Goal: Information Seeking & Learning: Compare options

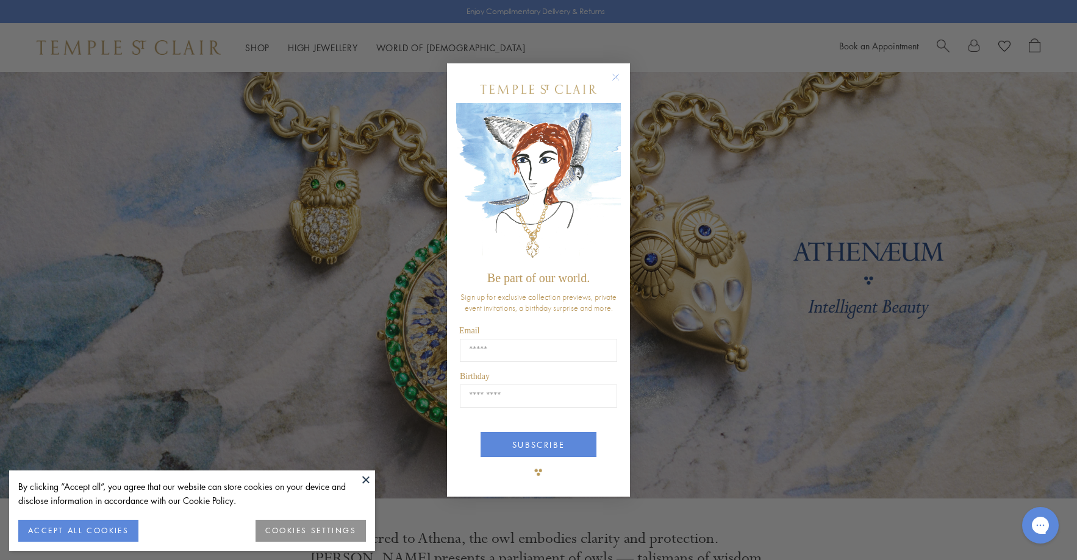
click at [618, 73] on circle "Close dialog" at bounding box center [616, 77] width 15 height 15
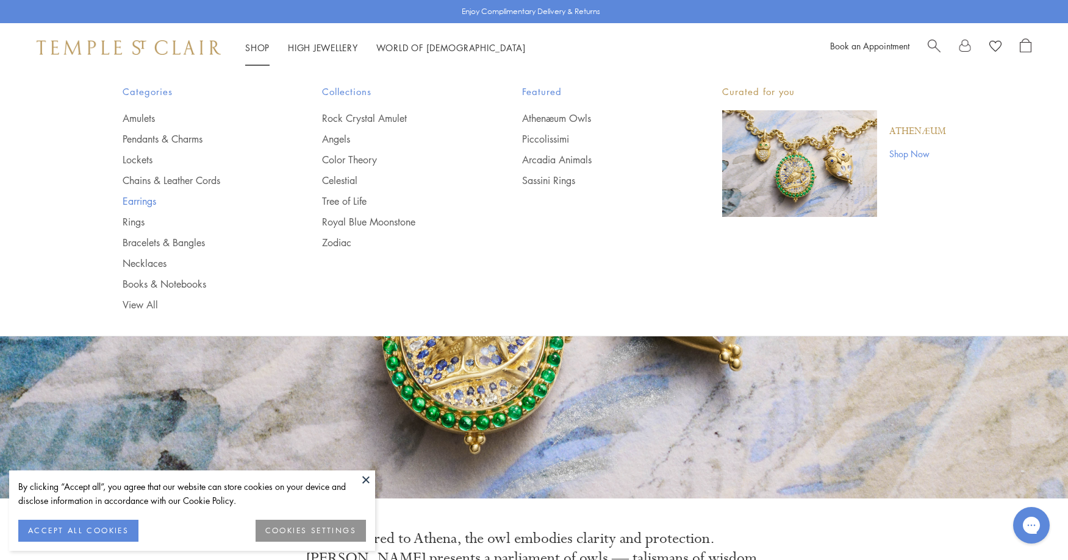
click at [141, 198] on link "Earrings" at bounding box center [198, 201] width 151 height 13
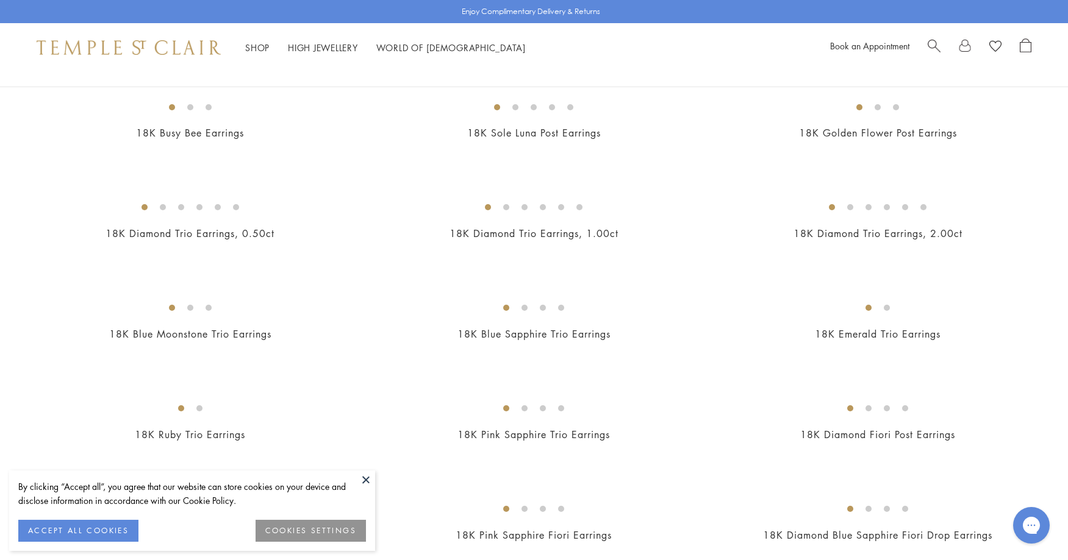
scroll to position [549, 0]
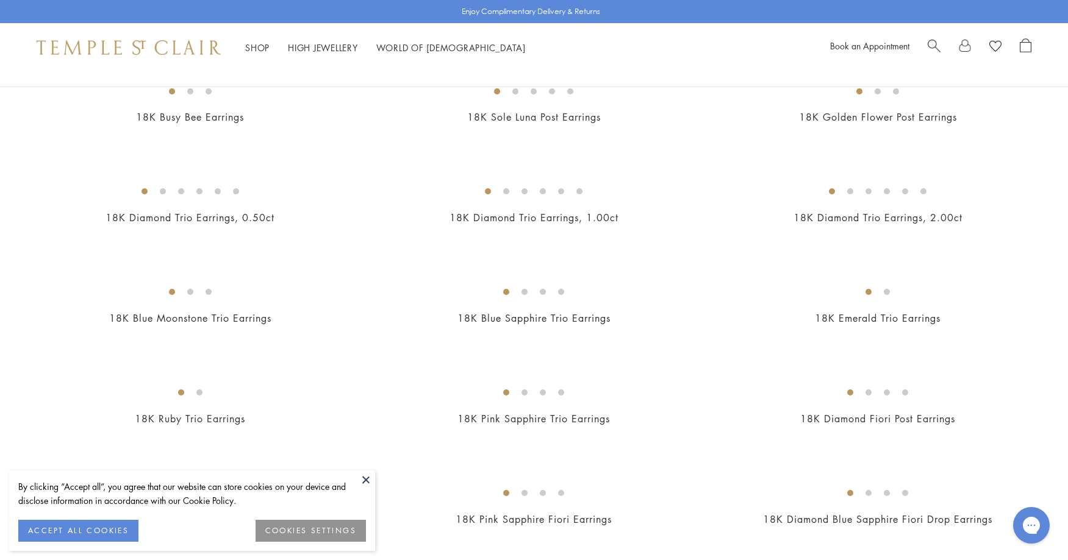
click at [367, 481] on button at bounding box center [366, 480] width 18 height 18
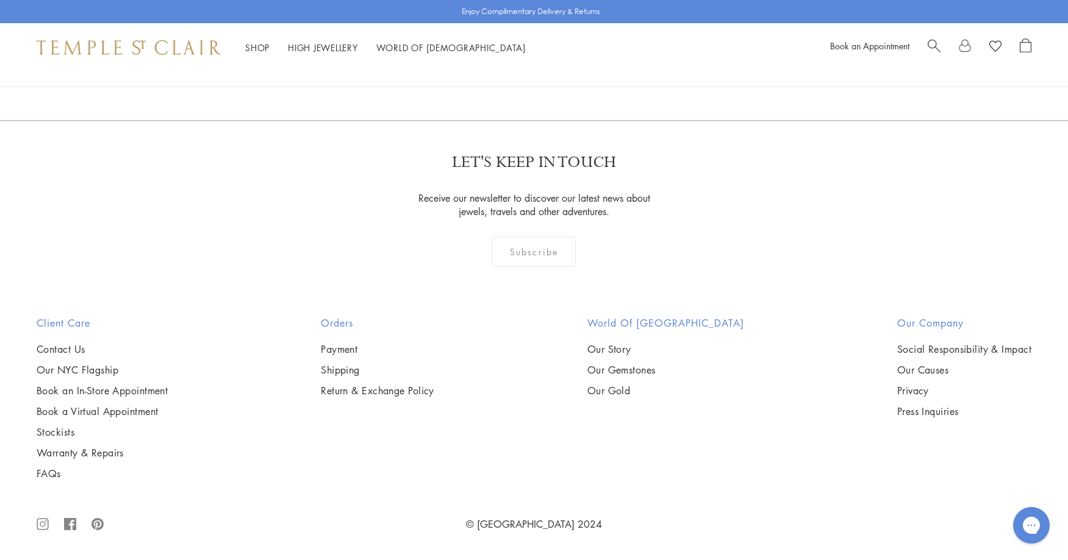
scroll to position [4085, 0]
click at [0, 0] on img at bounding box center [0, 0] width 0 height 0
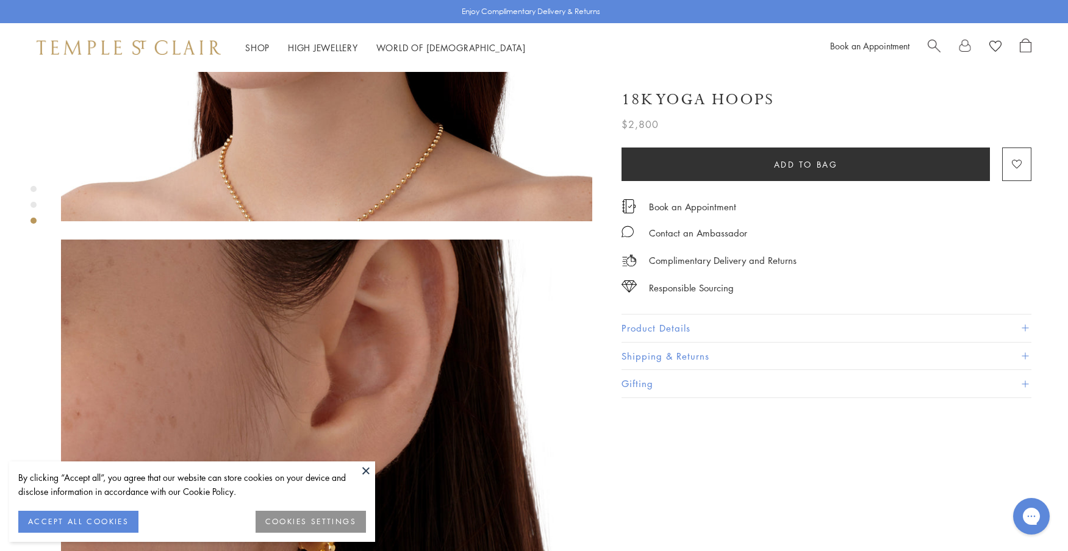
scroll to position [1037, 0]
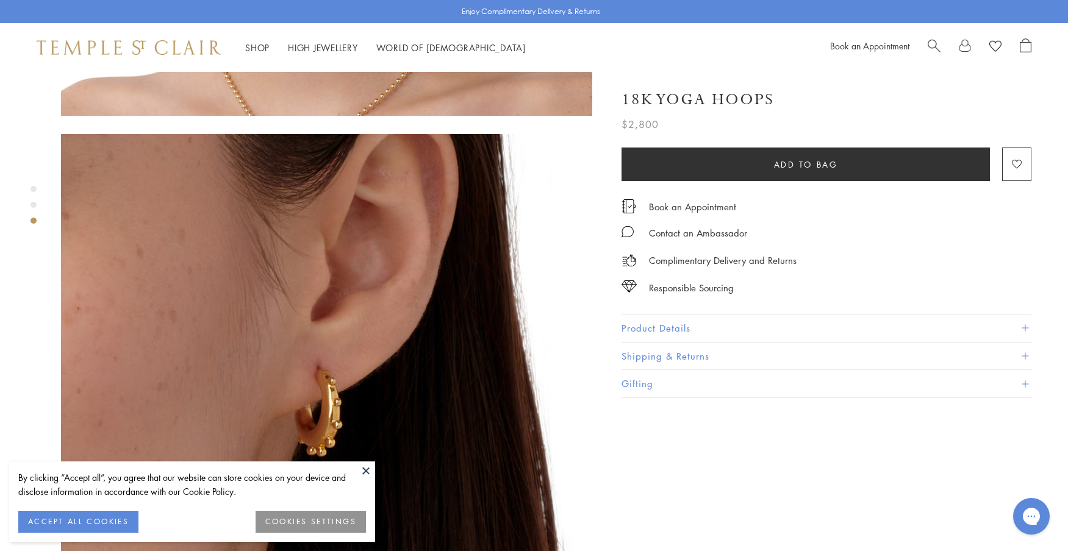
click at [659, 323] on button "Product Details" at bounding box center [826, 328] width 410 height 27
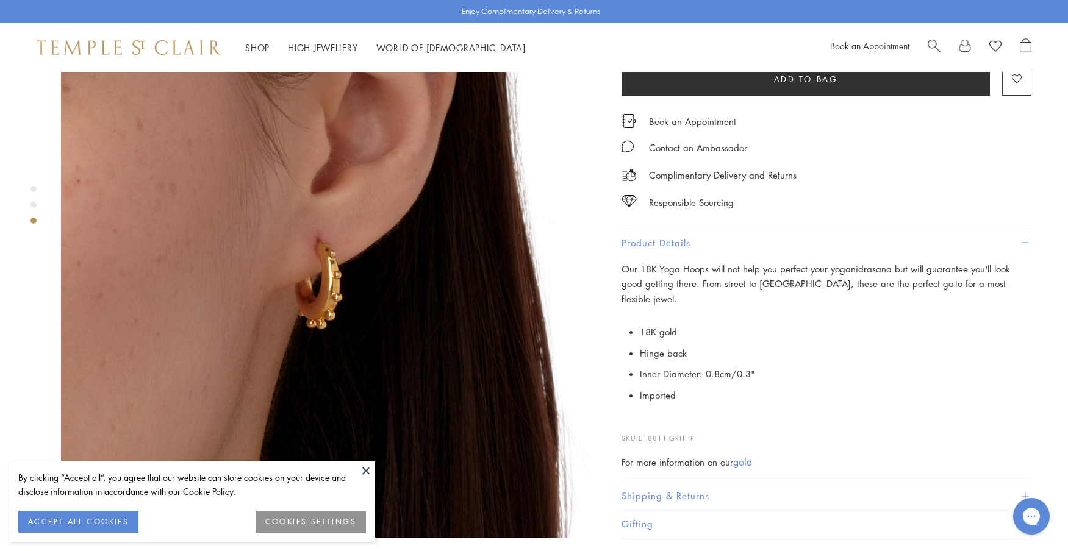
scroll to position [1158, 0]
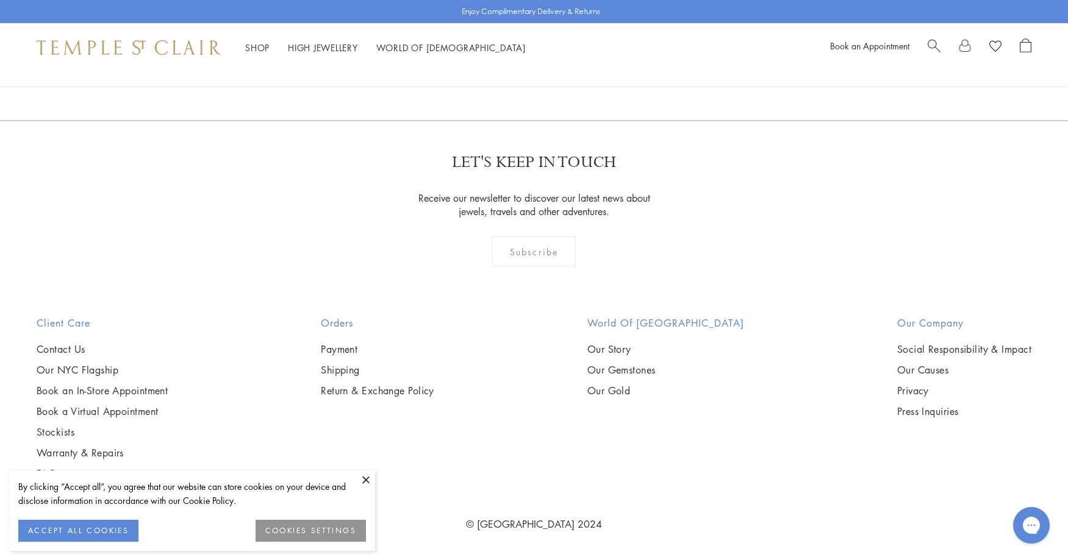
scroll to position [4878, 0]
click at [0, 0] on img at bounding box center [0, 0] width 0 height 0
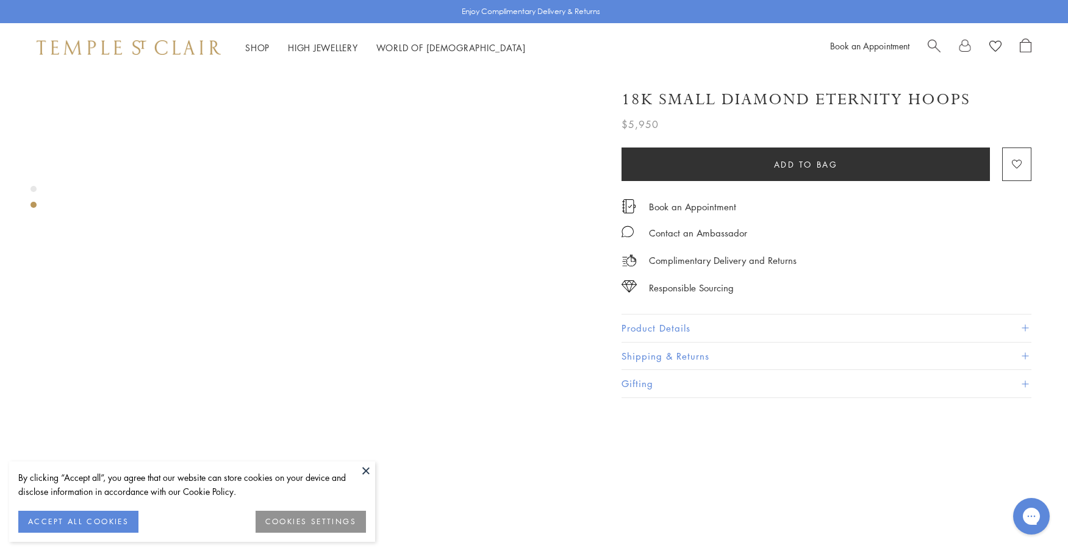
scroll to position [488, 0]
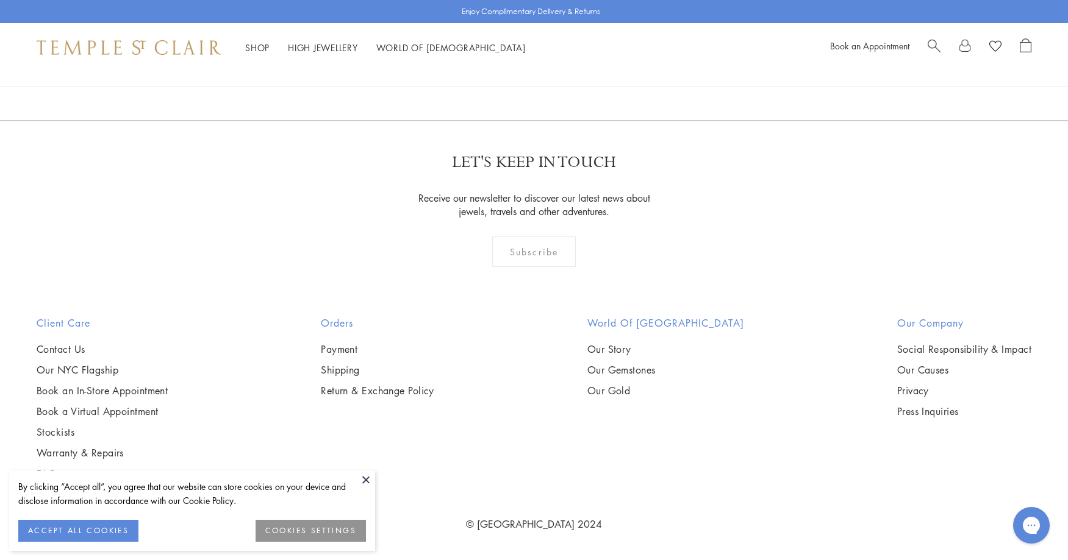
scroll to position [5792, 0]
click at [0, 0] on img at bounding box center [0, 0] width 0 height 0
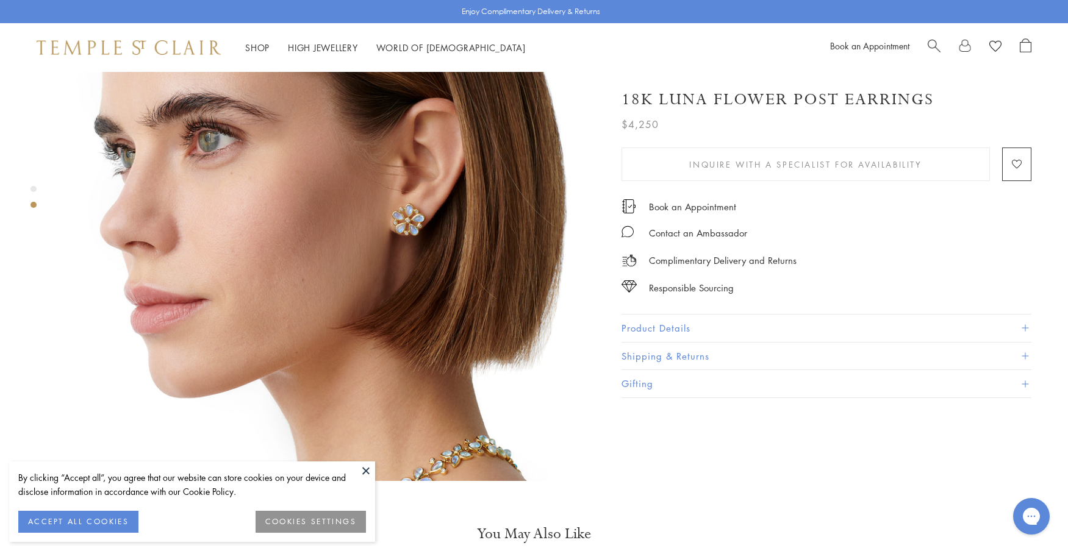
scroll to position [671, 0]
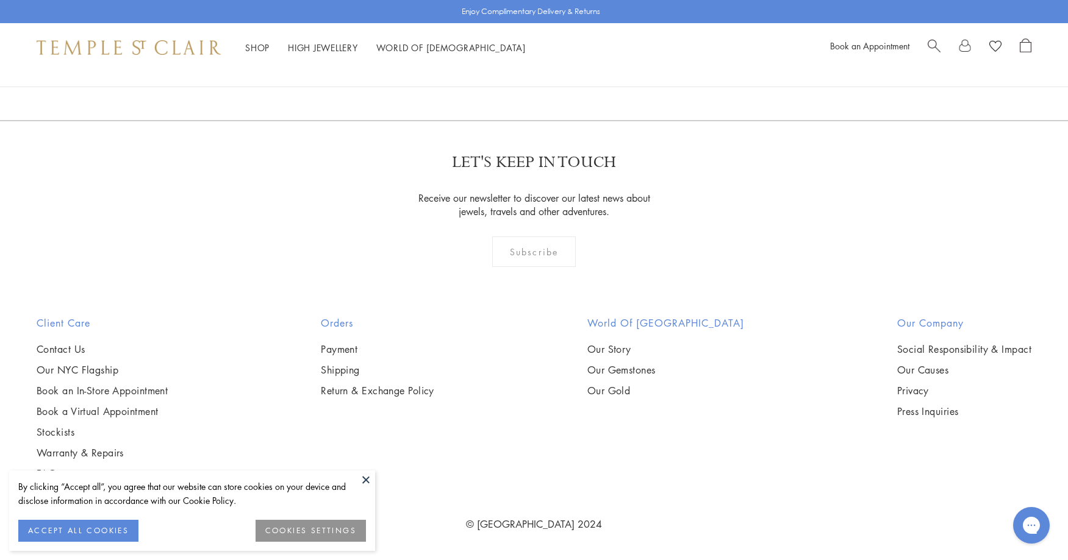
scroll to position [6186, 0]
click at [0, 0] on img at bounding box center [0, 0] width 0 height 0
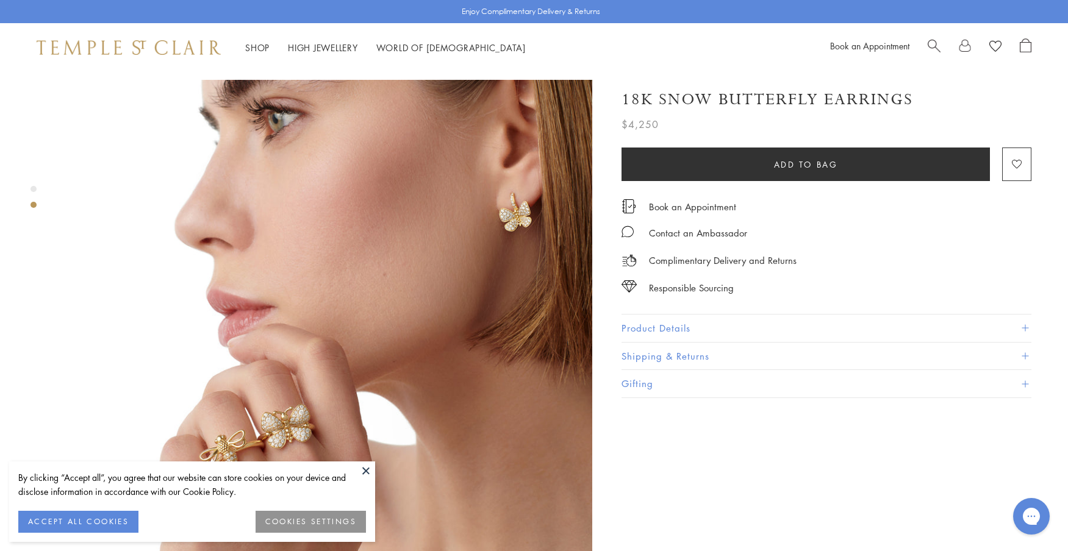
scroll to position [549, 0]
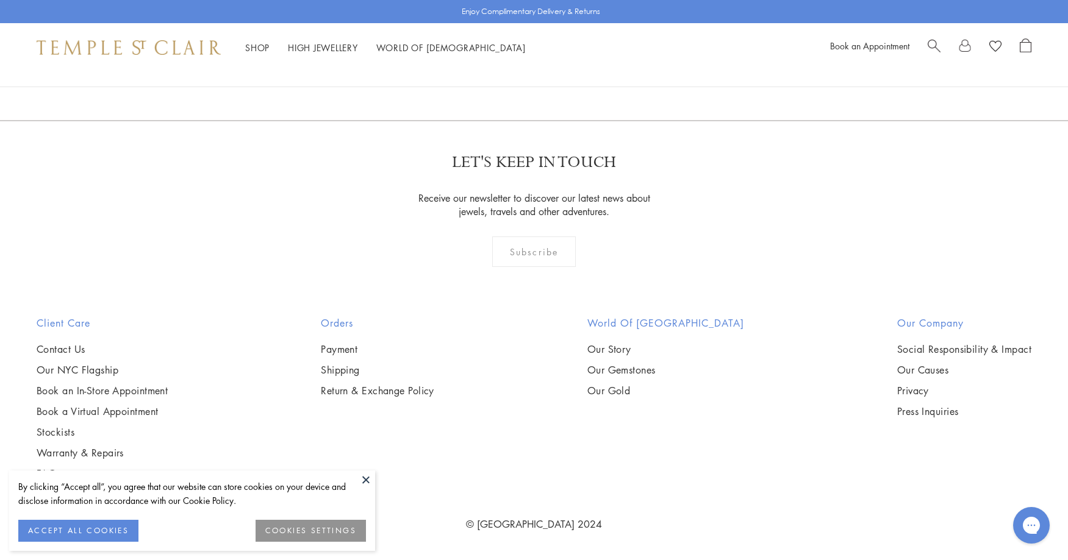
scroll to position [7008, 0]
click at [520, 71] on link "2" at bounding box center [514, 55] width 40 height 34
click at [491, 71] on link "1" at bounding box center [494, 55] width 40 height 34
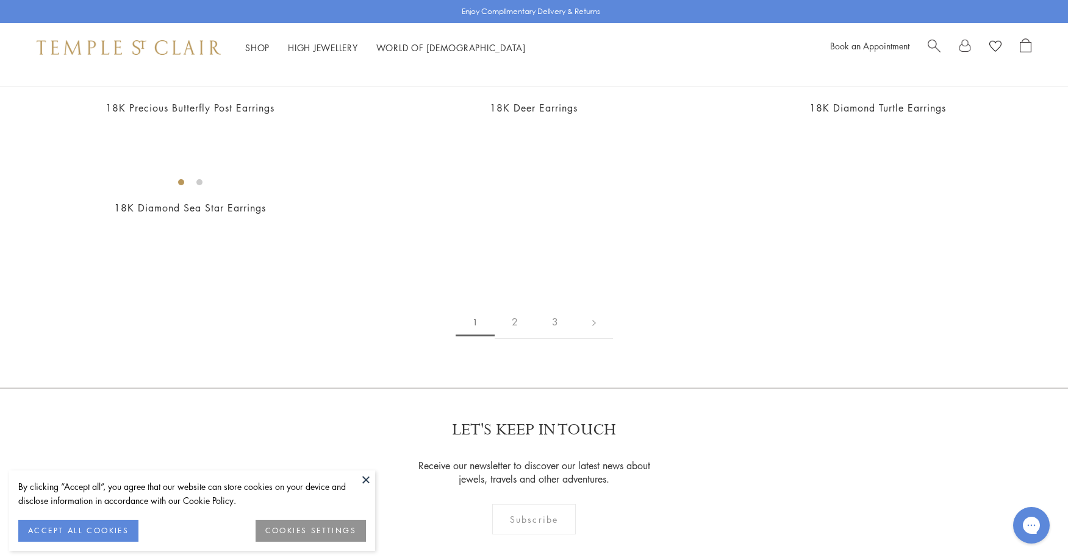
scroll to position [1768, 0]
click at [0, 0] on img at bounding box center [0, 0] width 0 height 0
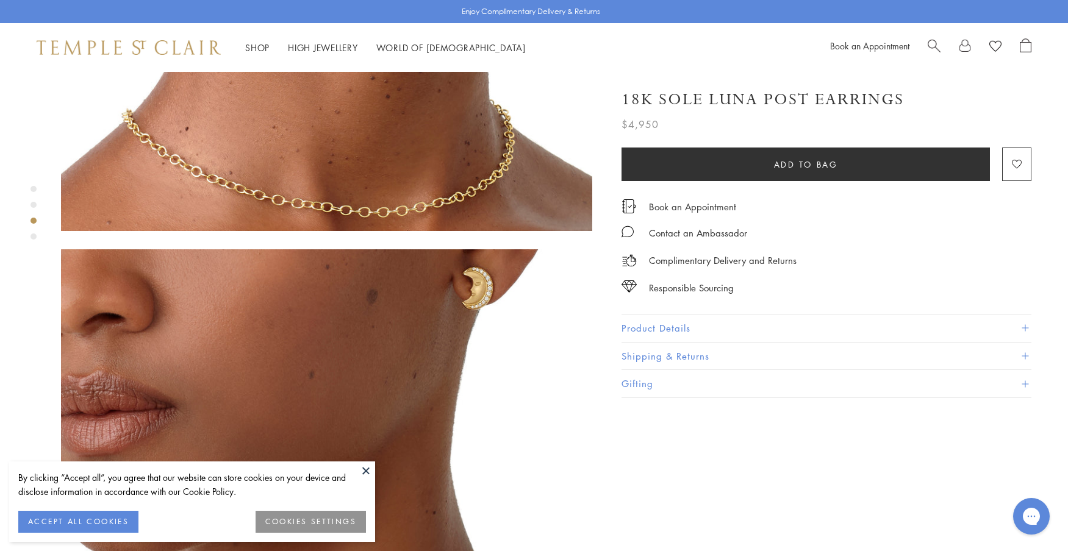
scroll to position [915, 0]
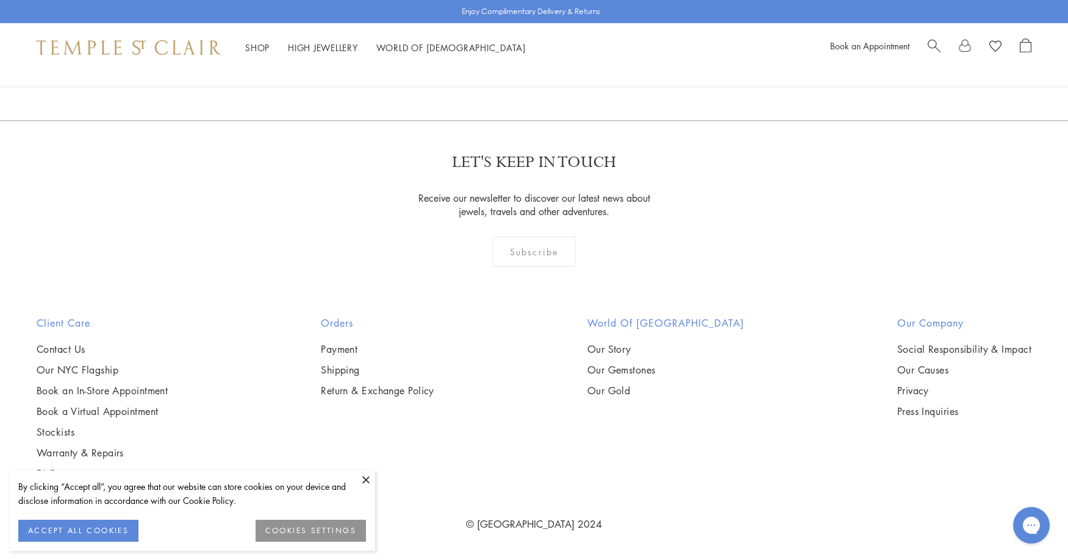
scroll to position [2223, 0]
click at [0, 0] on img at bounding box center [0, 0] width 0 height 0
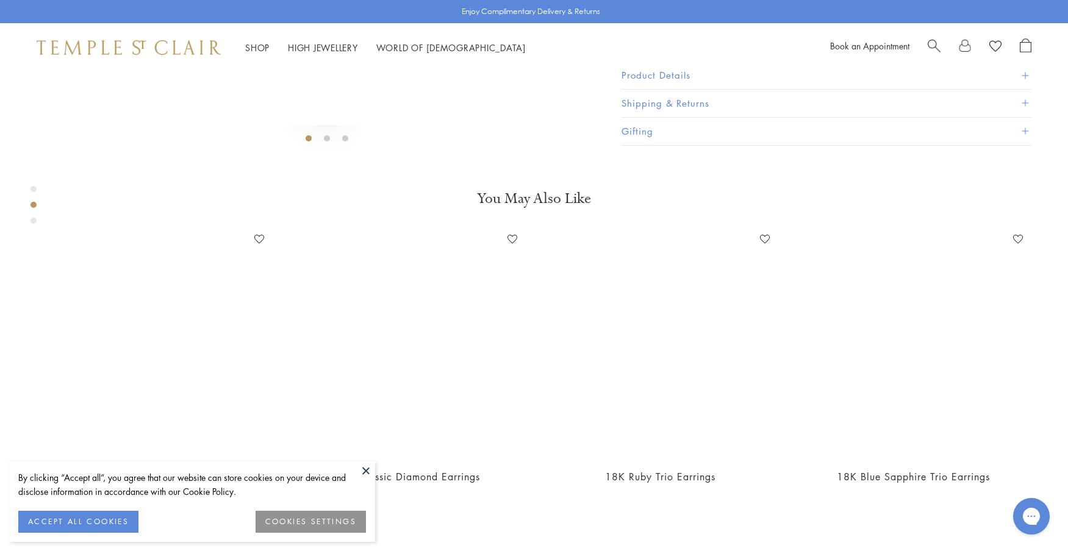
scroll to position [560, 0]
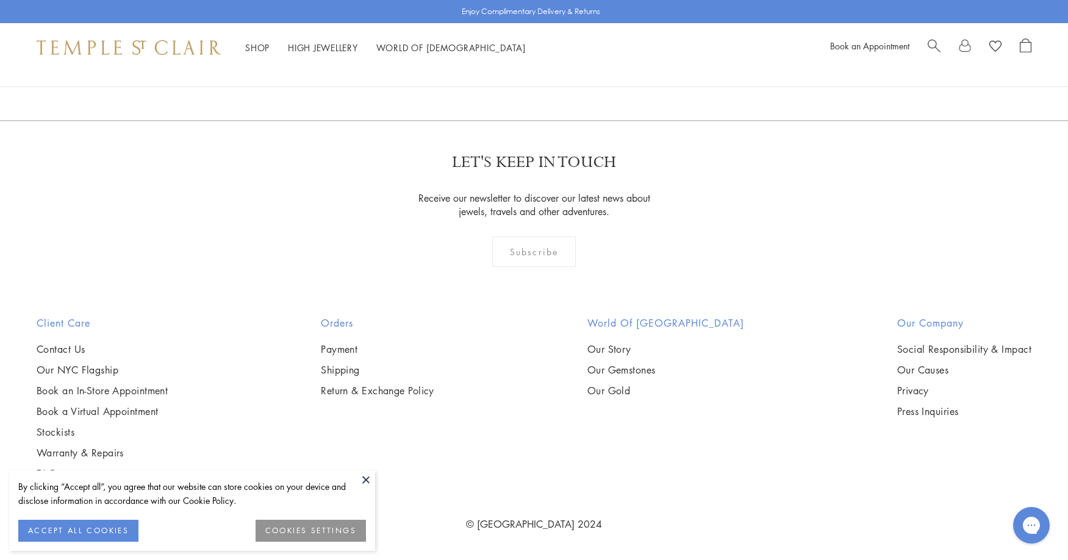
scroll to position [4113, 0]
click at [0, 0] on img at bounding box center [0, 0] width 0 height 0
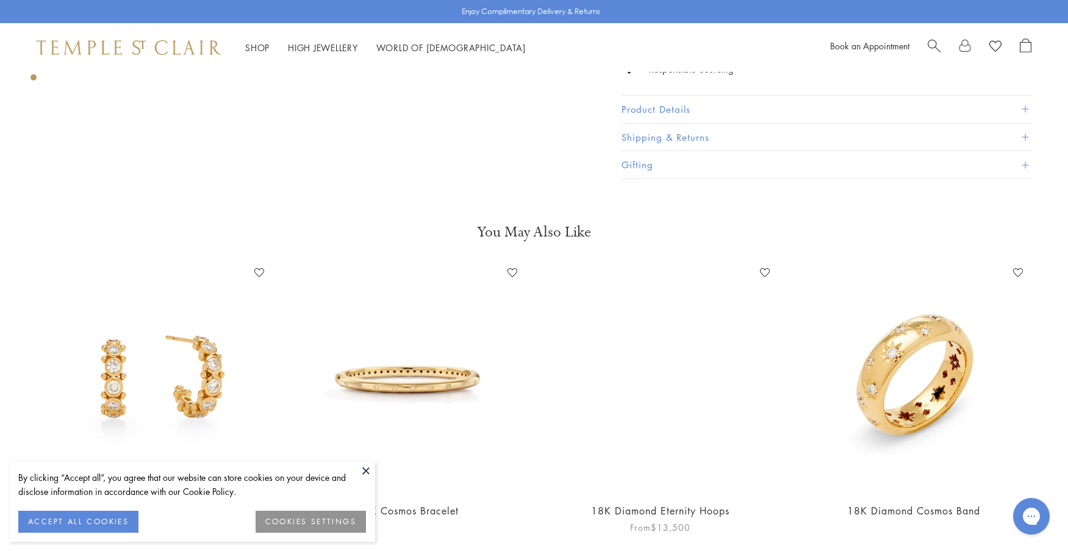
scroll to position [1037, 0]
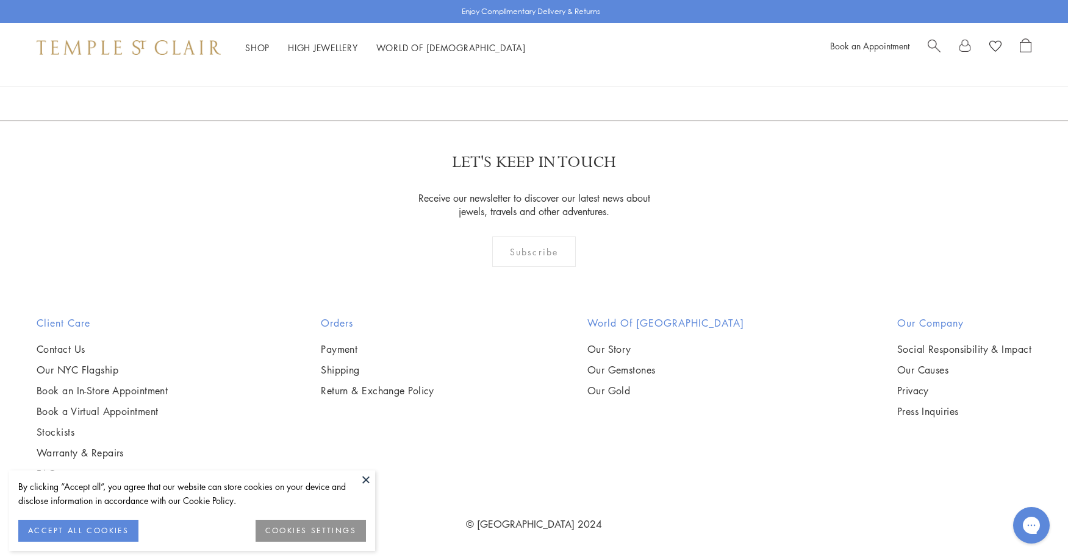
scroll to position [6613, 0]
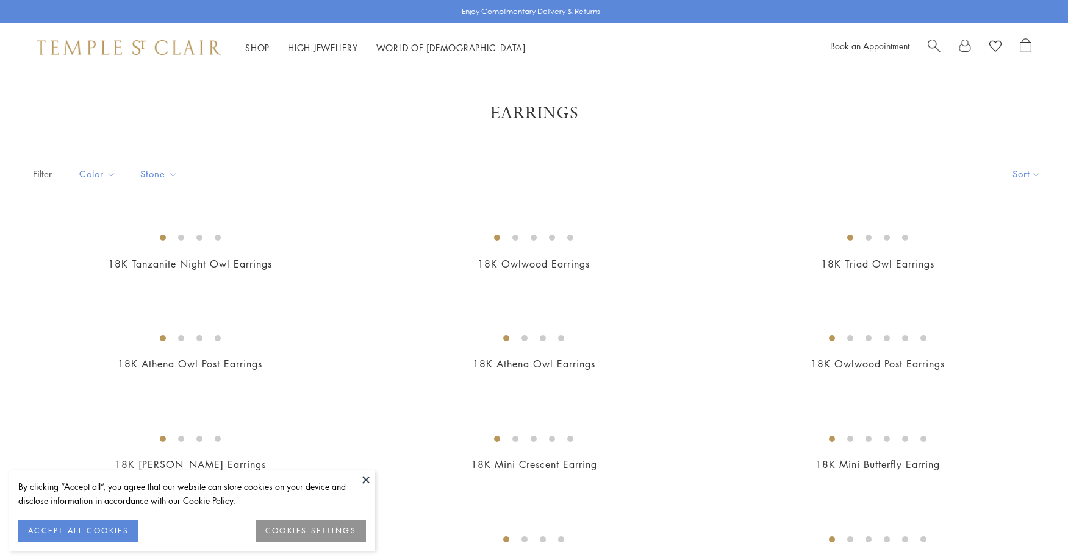
scroll to position [6613, 0]
